Goal: Information Seeking & Learning: Learn about a topic

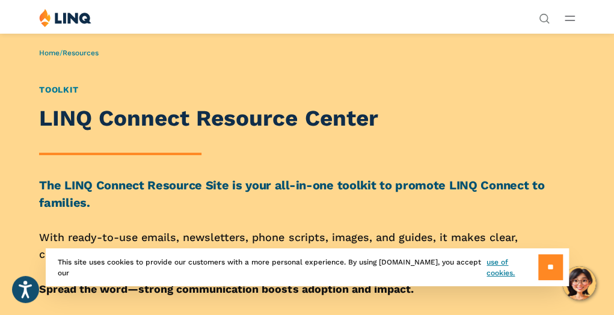
click at [547, 263] on input "**" at bounding box center [550, 267] width 25 height 26
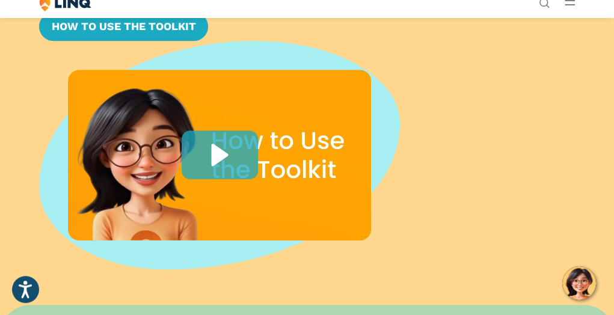
scroll to position [313, 0]
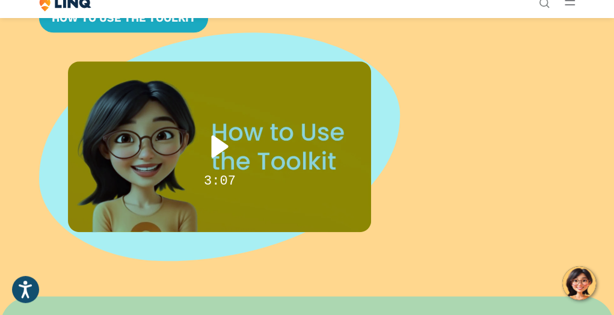
click at [219, 164] on div "Play" at bounding box center [220, 146] width 76 height 49
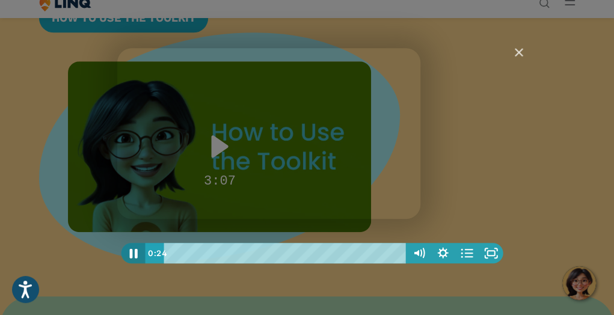
click at [132, 251] on icon "Pause" at bounding box center [132, 253] width 29 height 25
click at [132, 251] on icon "Play Video" at bounding box center [133, 253] width 6 height 8
click at [132, 251] on icon "Pause" at bounding box center [132, 253] width 29 height 25
click at [134, 253] on icon "Play Video" at bounding box center [133, 253] width 7 height 10
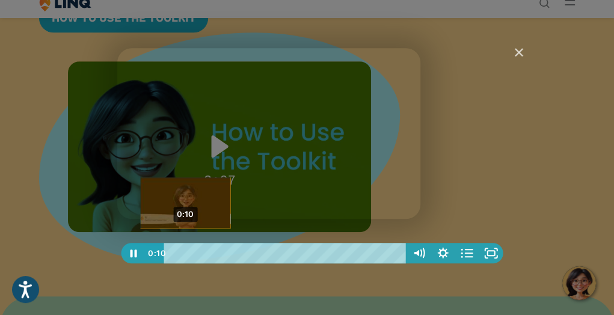
drag, startPoint x: 216, startPoint y: 251, endPoint x: 183, endPoint y: 251, distance: 33.1
click at [183, 251] on div "Playbar" at bounding box center [185, 252] width 7 height 7
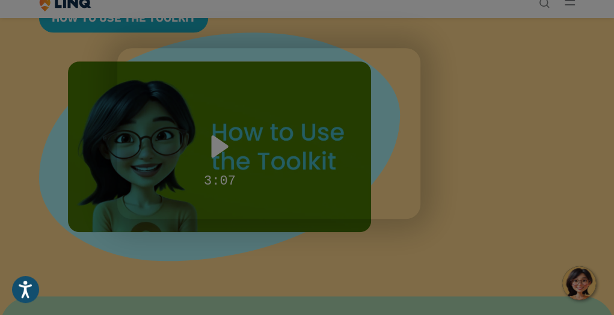
scroll to position [289, 0]
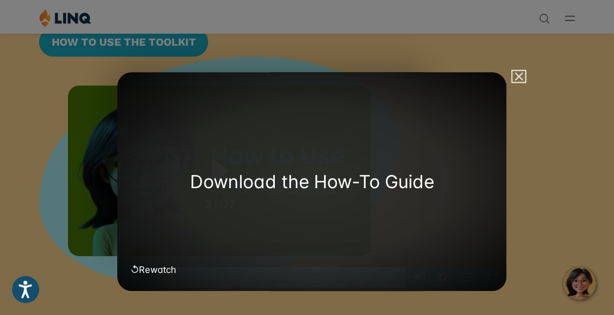
click at [518, 78] on img "Close" at bounding box center [513, 82] width 20 height 20
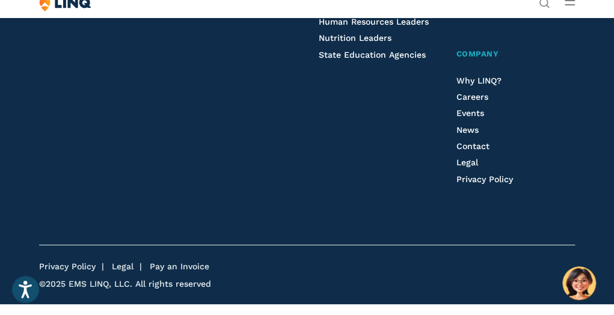
scroll to position [2792, 0]
